Goal: Task Accomplishment & Management: Use online tool/utility

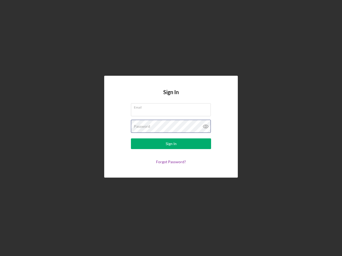
click at [171, 128] on div "Password" at bounding box center [171, 126] width 80 height 13
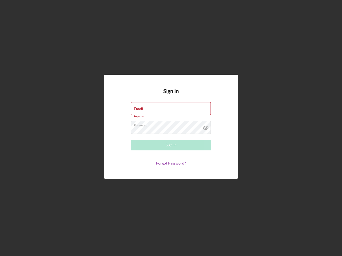
click at [206, 127] on icon at bounding box center [205, 127] width 13 height 13
